Goal: Book appointment/travel/reservation

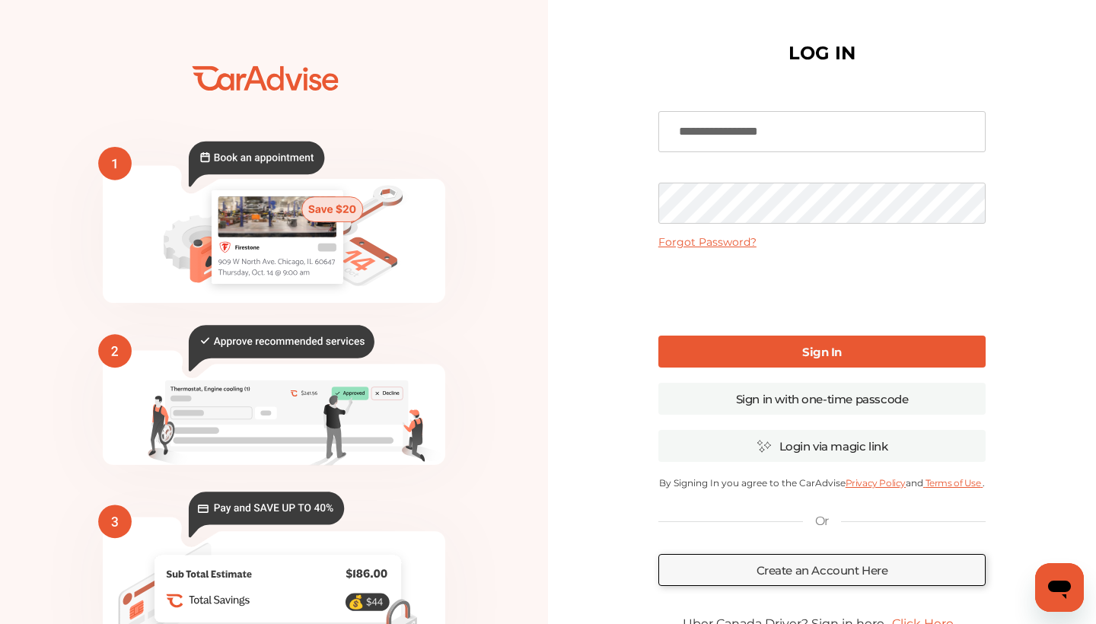
type input "**********"
click at [756, 352] on link "Sign In" at bounding box center [822, 352] width 327 height 32
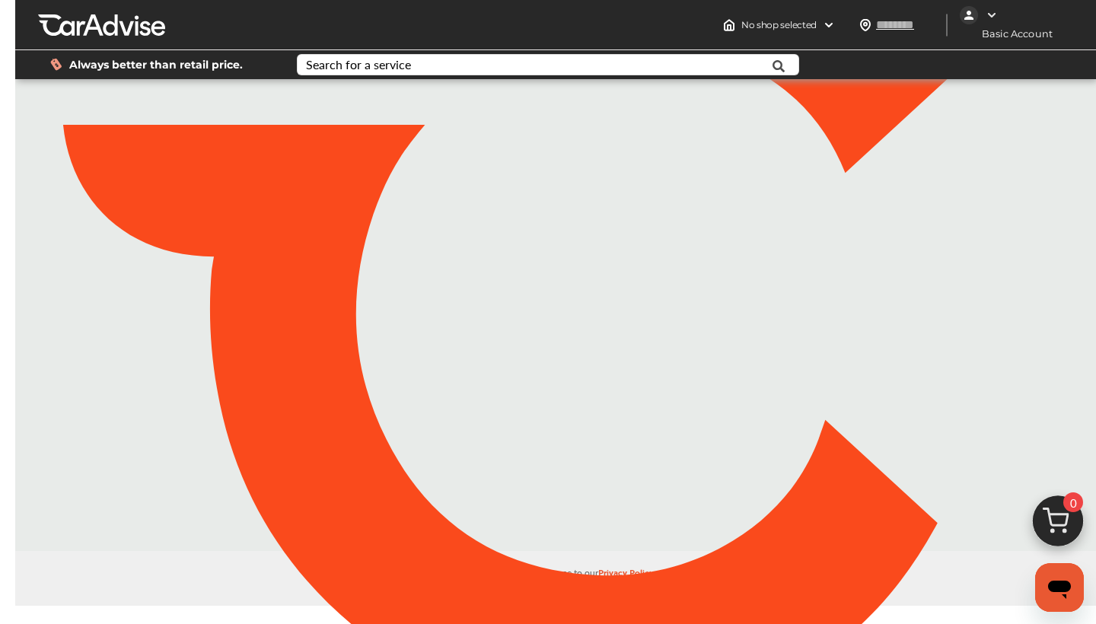
type input "*******"
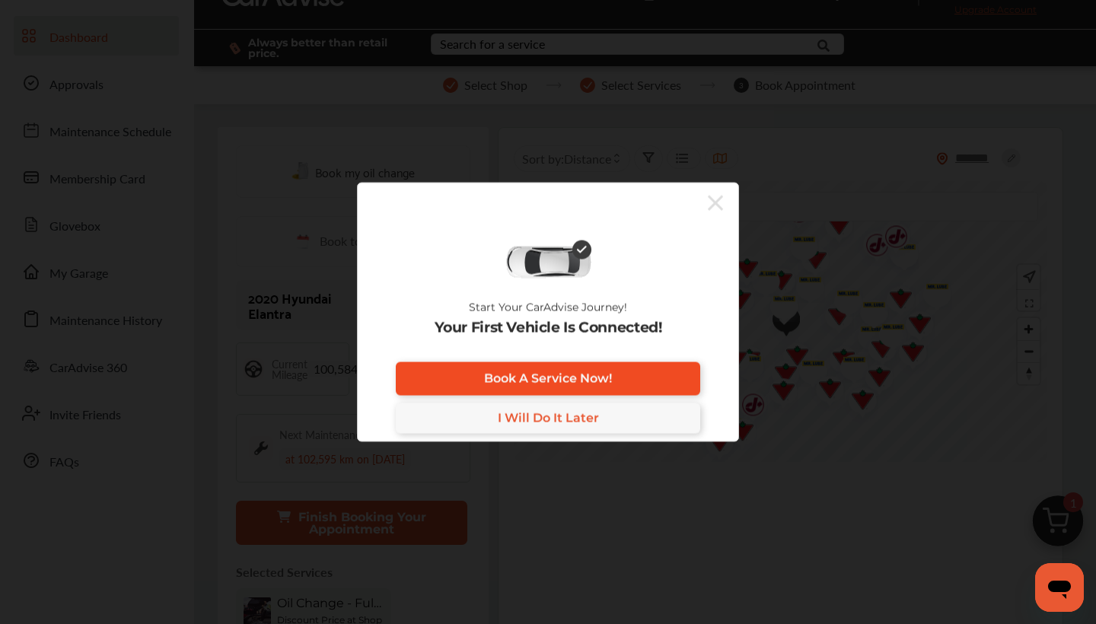
scroll to position [41, 0]
click at [710, 203] on icon at bounding box center [715, 203] width 15 height 24
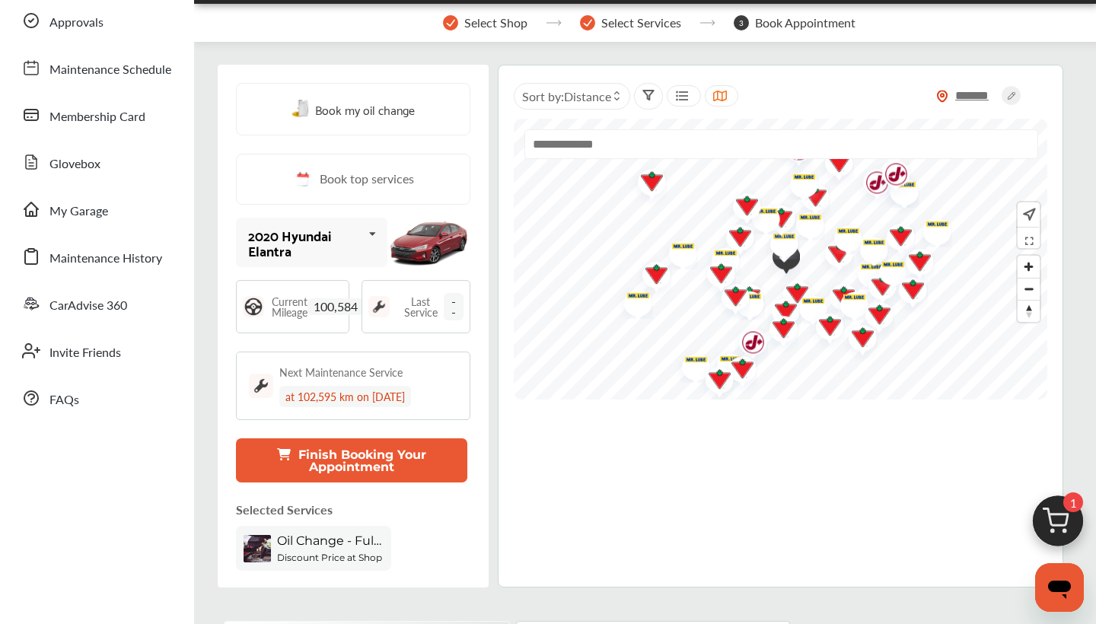
scroll to position [100, 0]
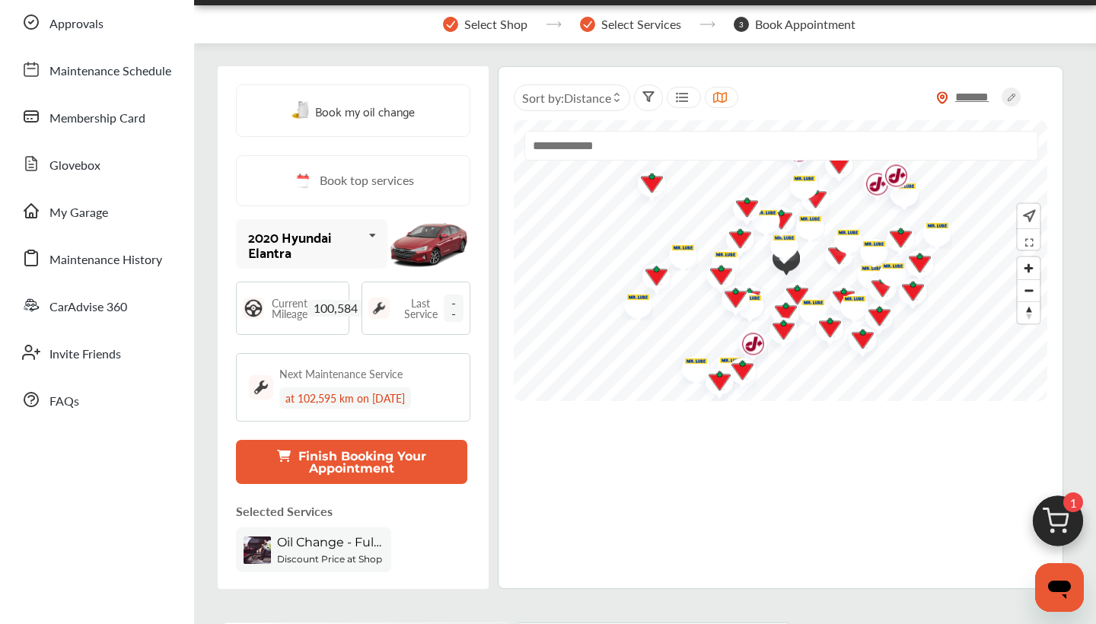
click at [415, 450] on button "Finish Booking Your Appointment" at bounding box center [351, 462] width 231 height 44
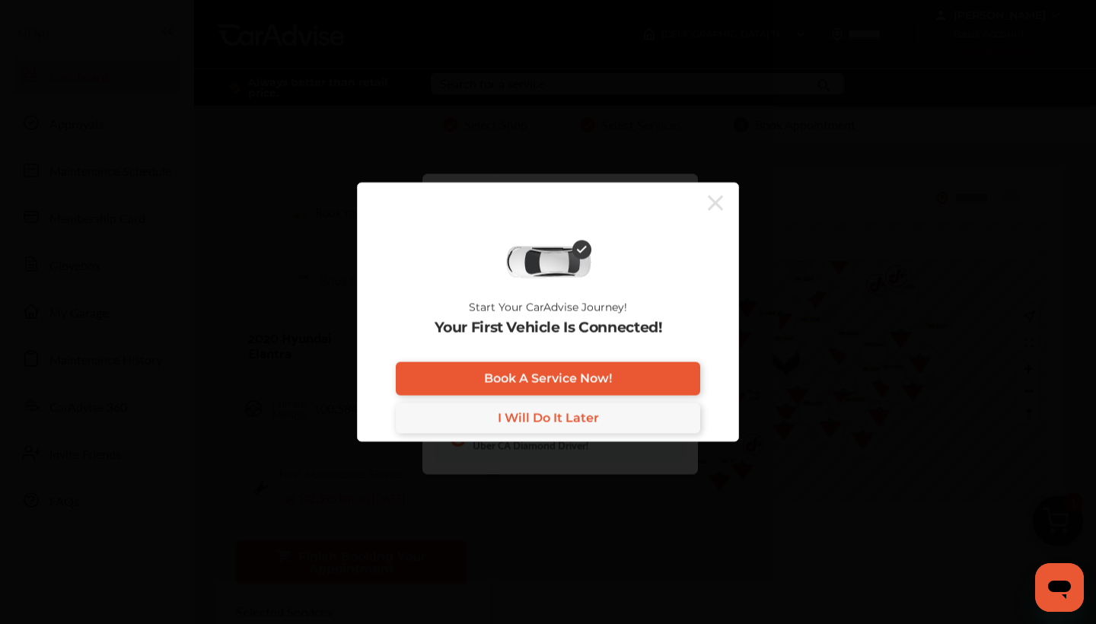
click at [705, 196] on div at bounding box center [540, 203] width 365 height 25
click at [717, 203] on icon at bounding box center [715, 203] width 15 height 15
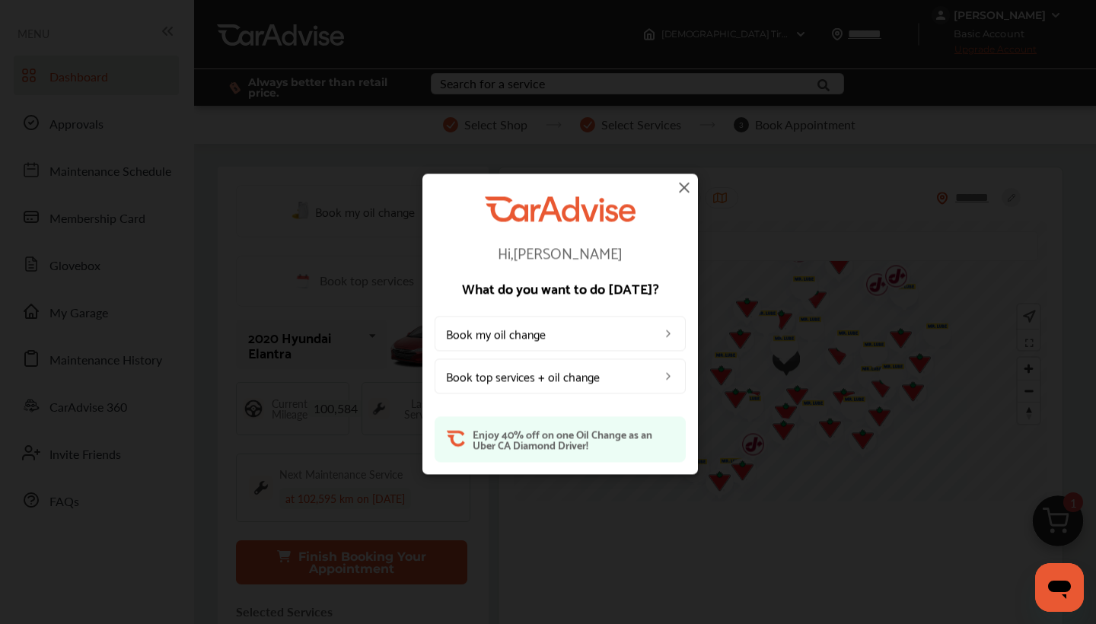
click at [686, 189] on img at bounding box center [684, 187] width 18 height 18
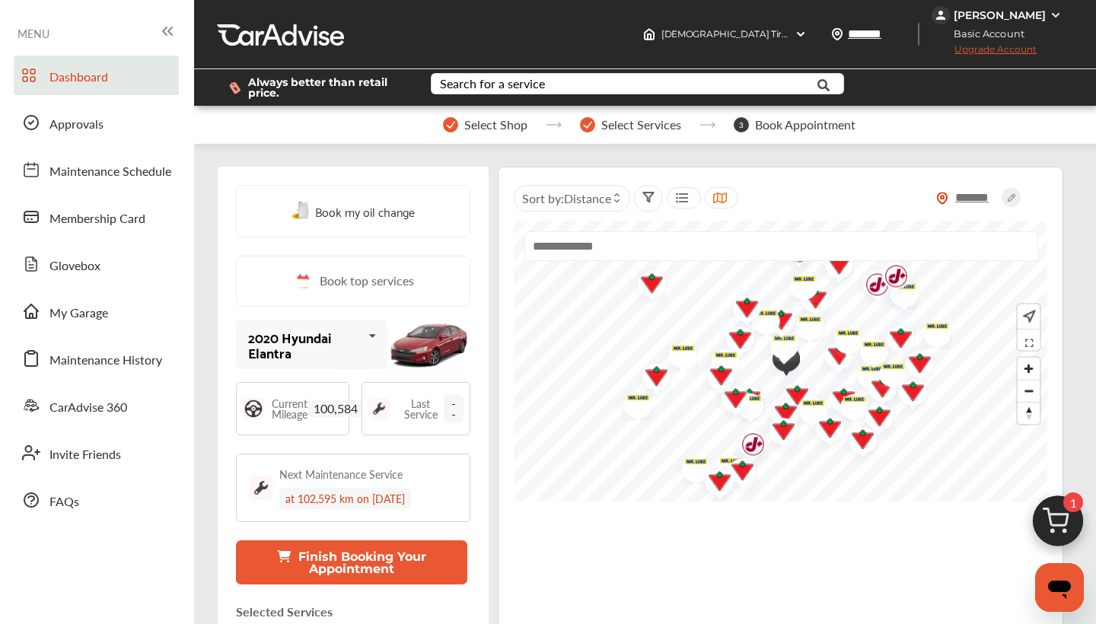
click at [367, 347] on icon at bounding box center [372, 336] width 26 height 33
click at [496, 347] on div "Book my oil change Book top services 2020 Hyundai Elantra 2020 Hyundai Elantra …" at bounding box center [645, 428] width 855 height 523
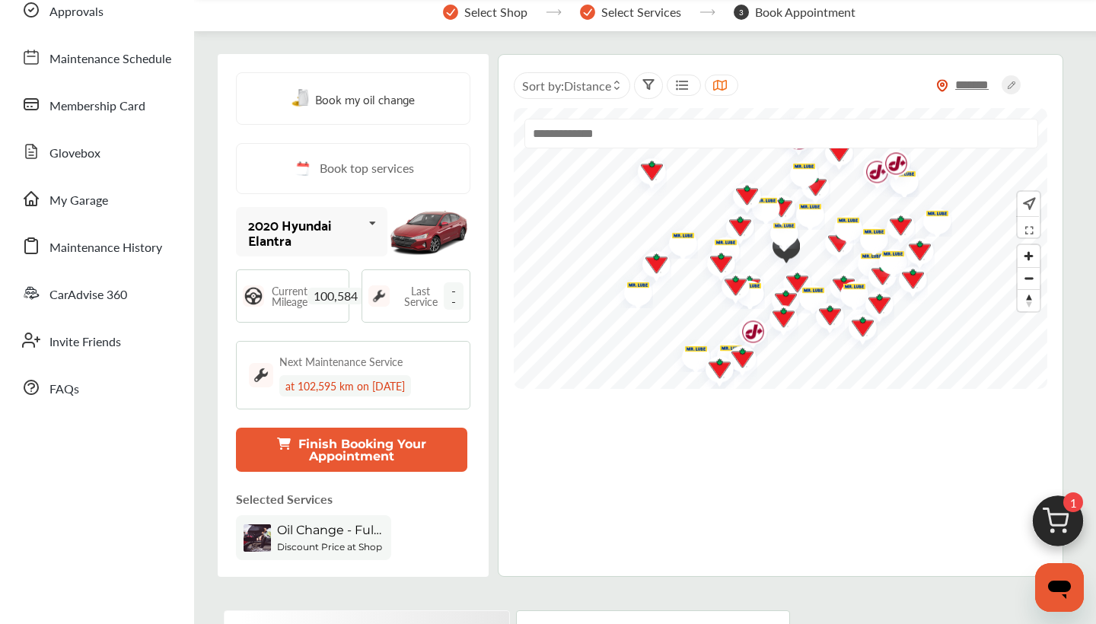
scroll to position [108, 0]
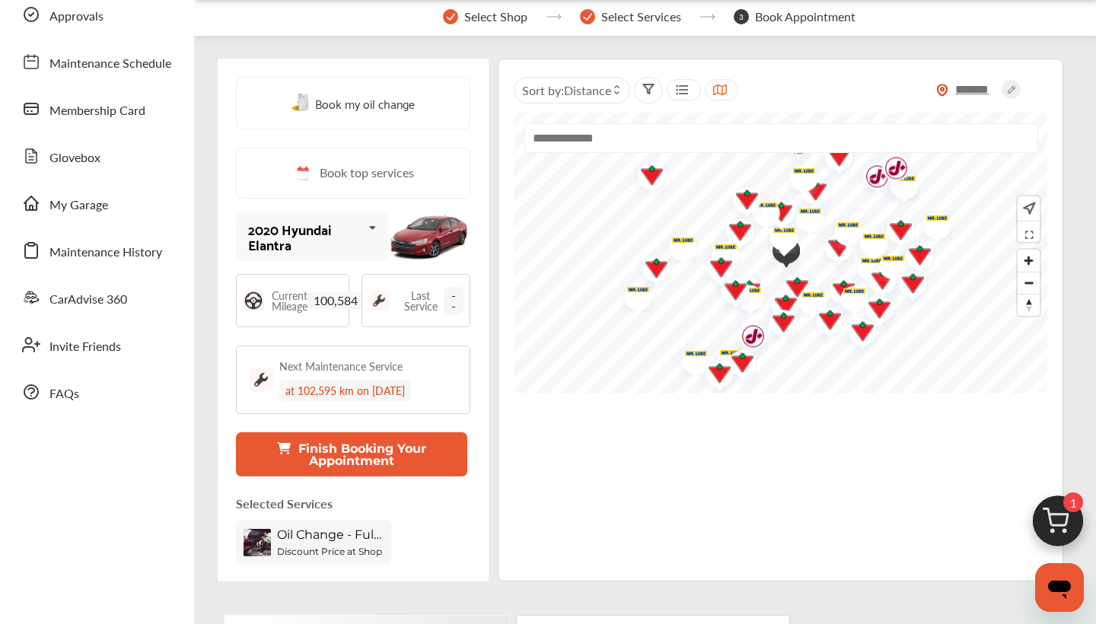
click at [325, 452] on button "Finish Booking Your Appointment" at bounding box center [351, 454] width 231 height 44
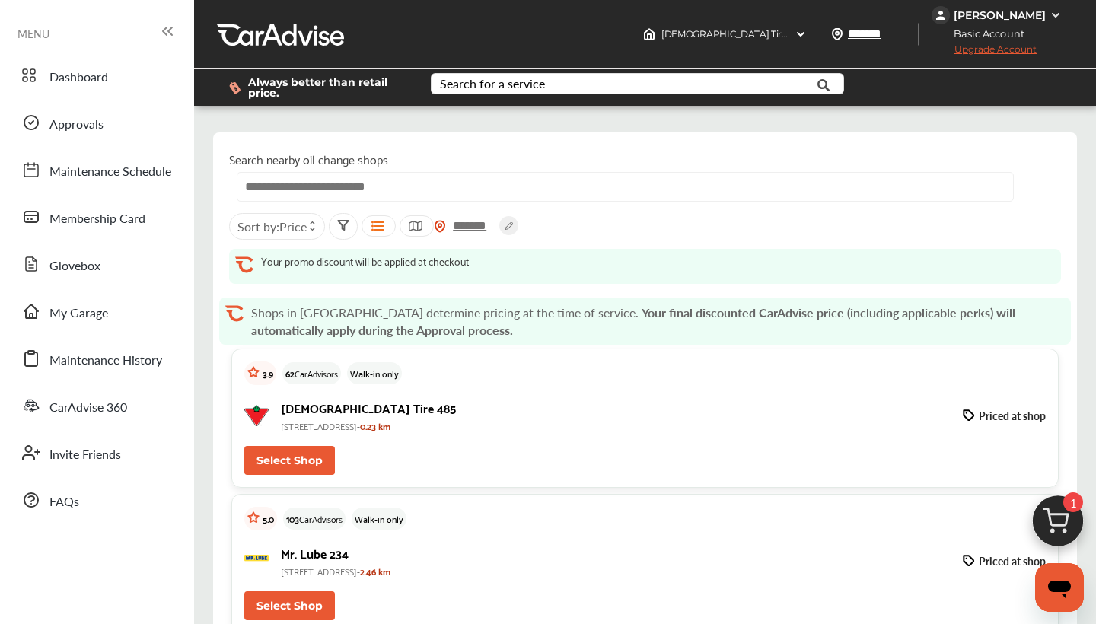
click at [299, 461] on button "Select Shop" at bounding box center [289, 460] width 91 height 29
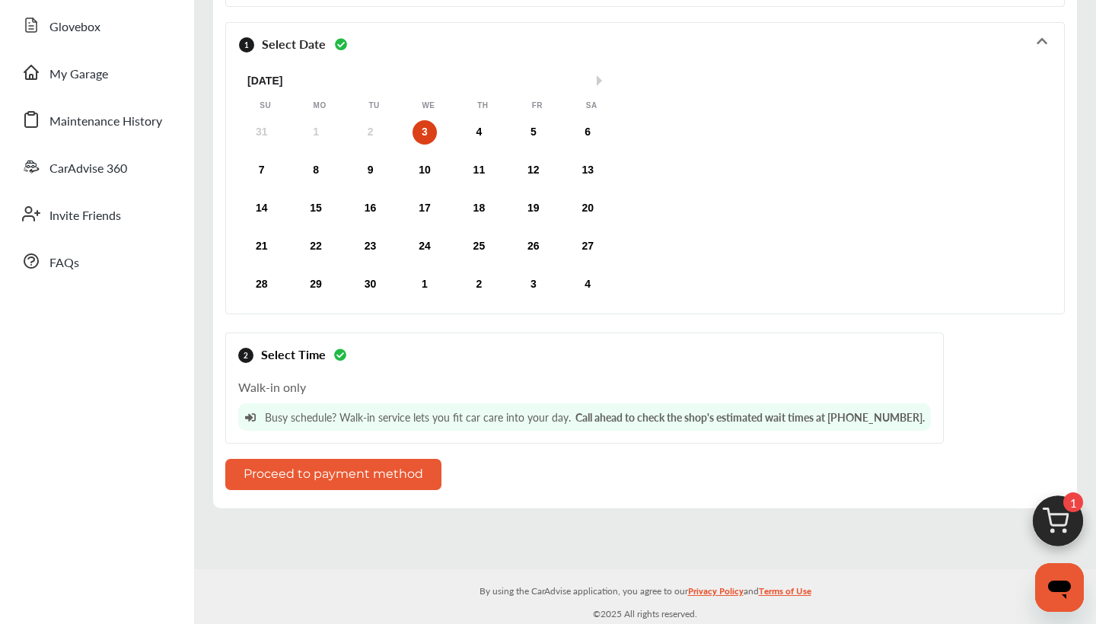
scroll to position [239, 0]
click at [388, 466] on button "Proceed to payment method" at bounding box center [333, 474] width 216 height 31
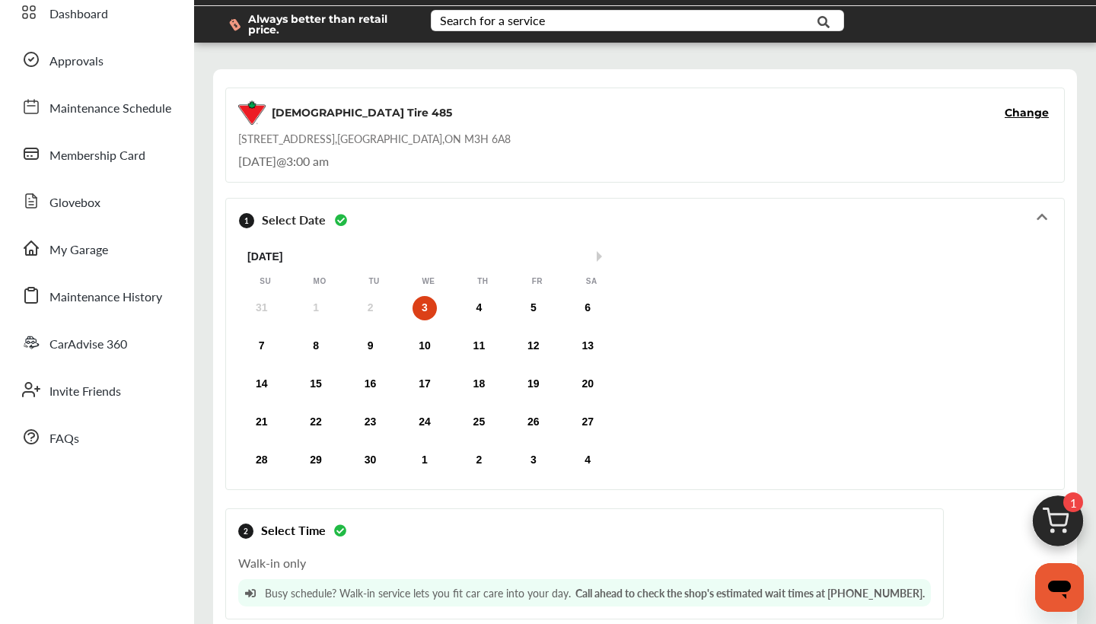
scroll to position [51, 0]
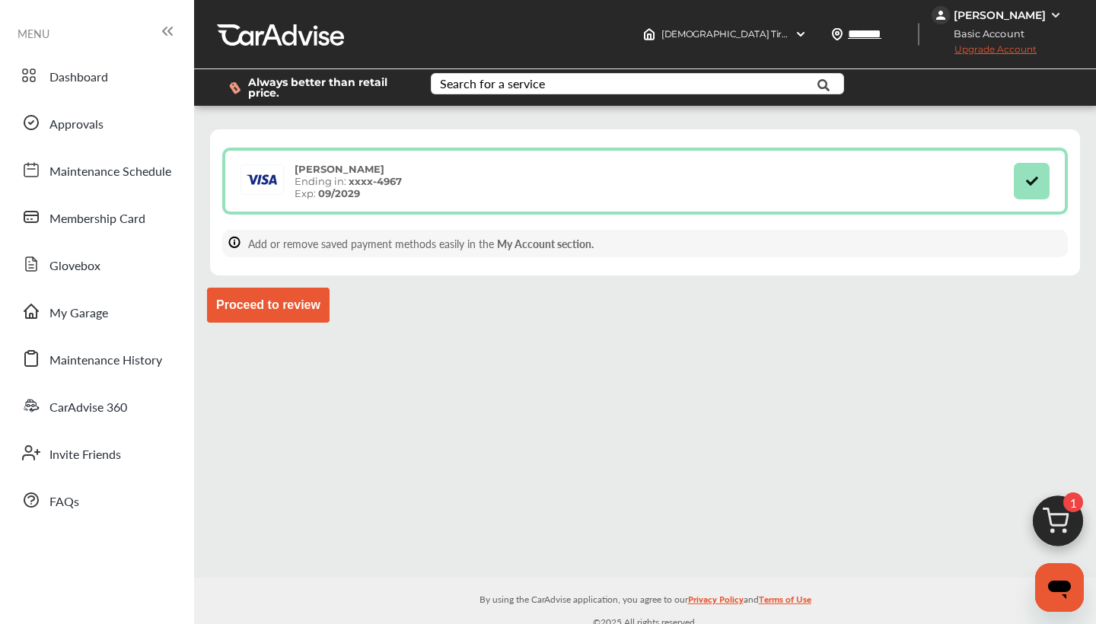
click at [309, 307] on button "Proceed to review" at bounding box center [268, 305] width 123 height 35
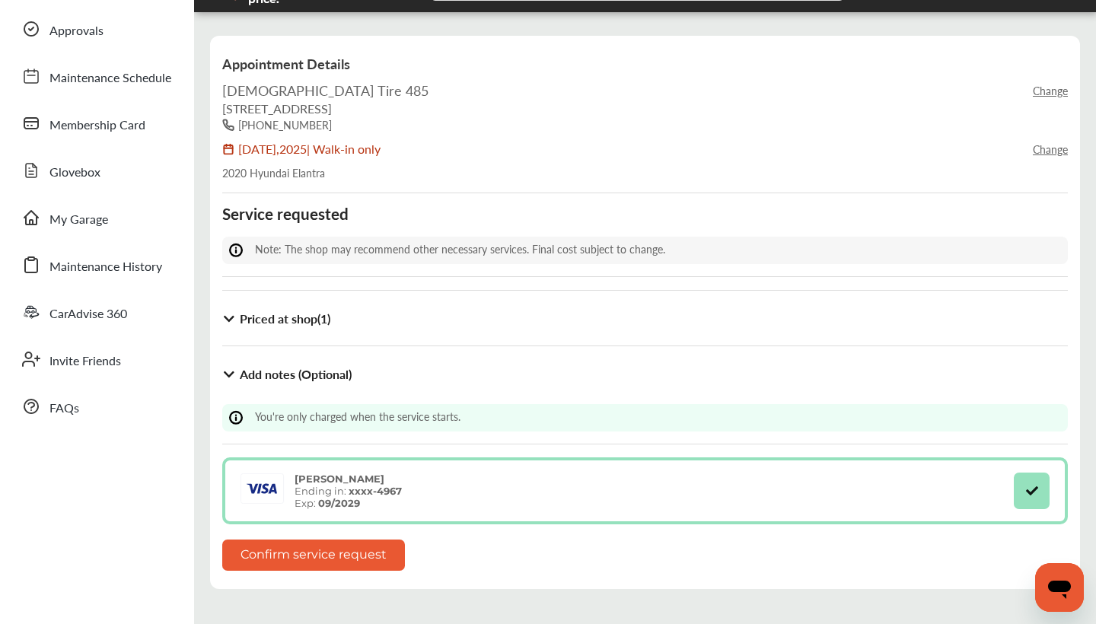
scroll to position [98, 0]
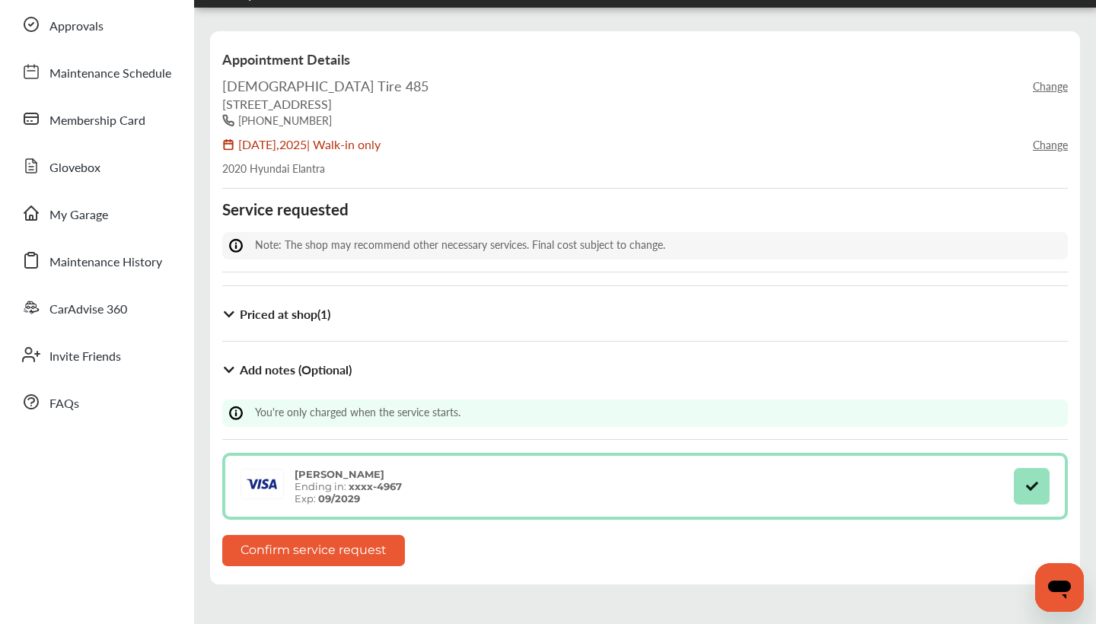
click at [357, 551] on button "Confirm service request" at bounding box center [313, 550] width 183 height 31
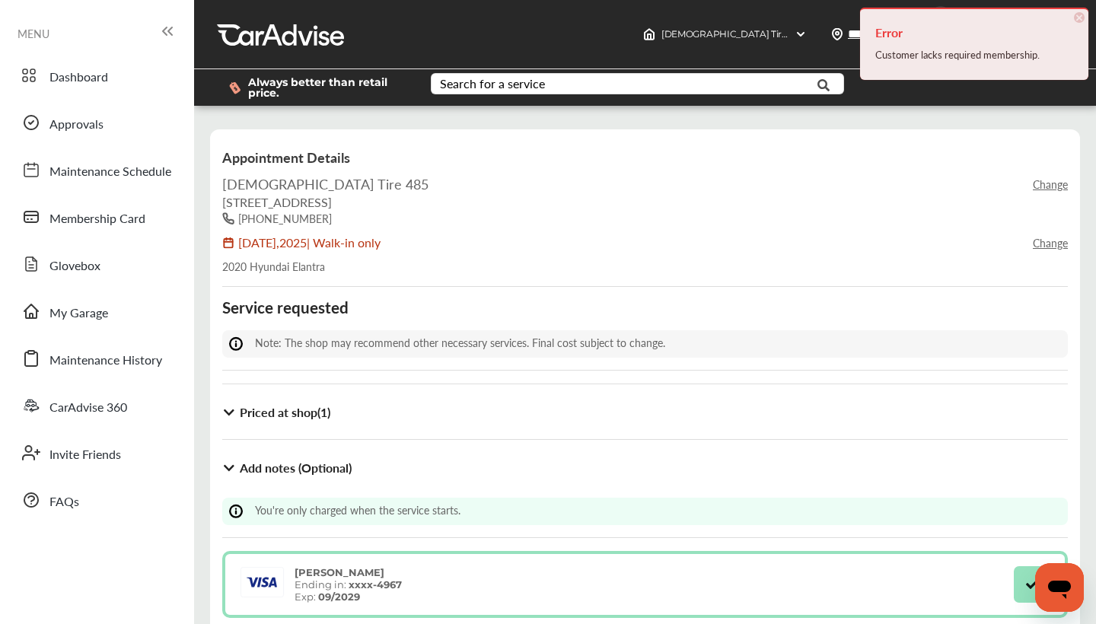
scroll to position [0, 0]
click at [935, 53] on div "Customer lacks required membership." at bounding box center [975, 55] width 198 height 20
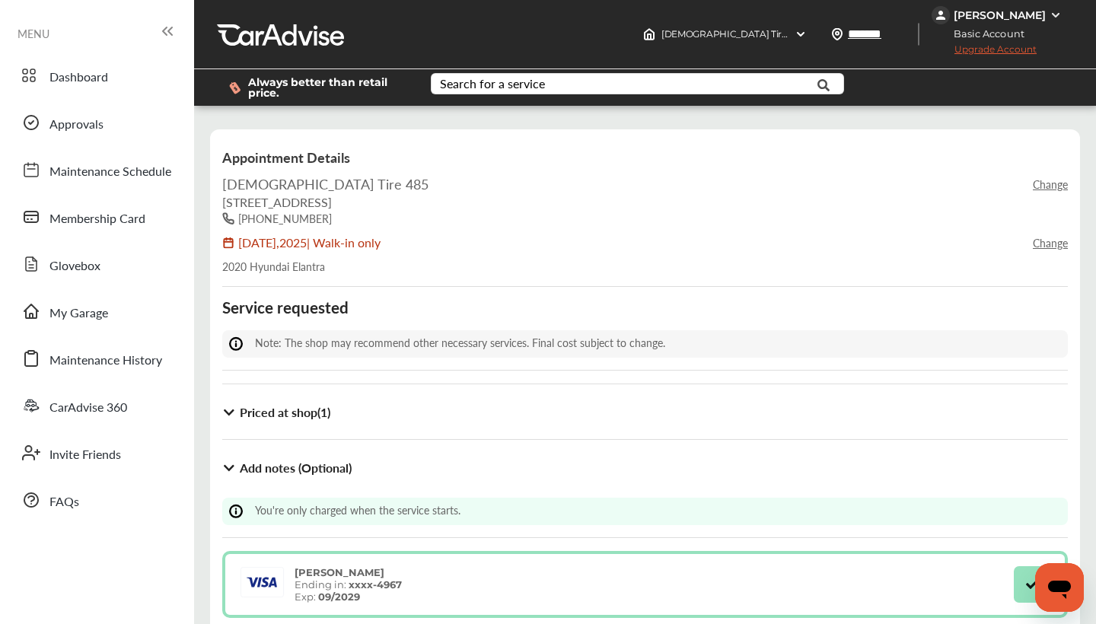
click at [960, 49] on span "Upgrade Account" at bounding box center [984, 52] width 105 height 19
